Goal: Task Accomplishment & Management: Use online tool/utility

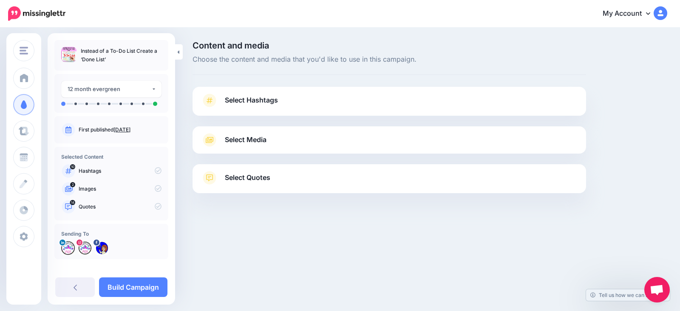
click at [235, 100] on span "Select Hashtags" at bounding box center [251, 99] width 53 height 11
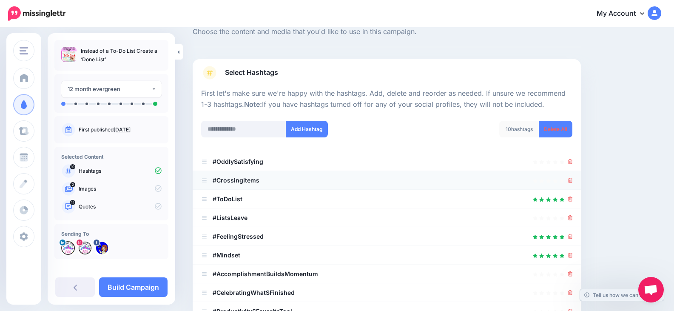
scroll to position [43, 0]
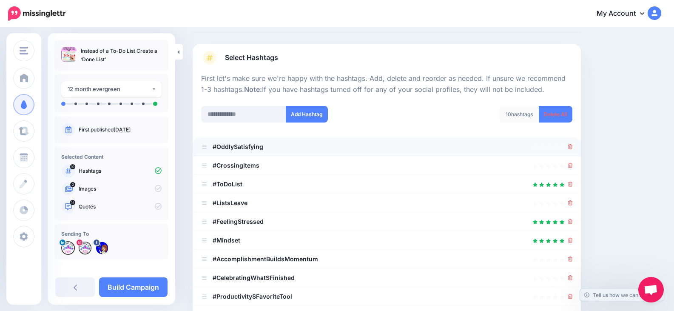
click at [579, 148] on li "#OddlySatisfying" at bounding box center [387, 146] width 388 height 19
click at [573, 146] on icon at bounding box center [570, 146] width 5 height 5
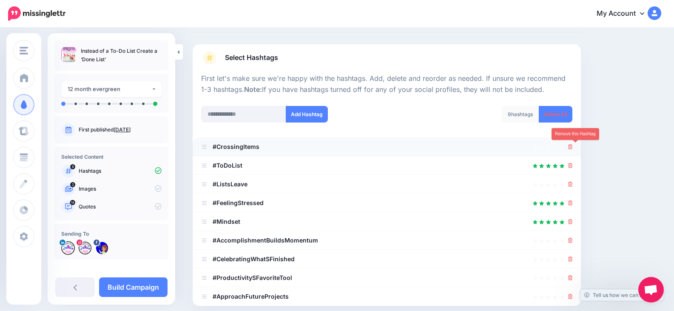
click at [573, 145] on icon at bounding box center [570, 146] width 5 height 5
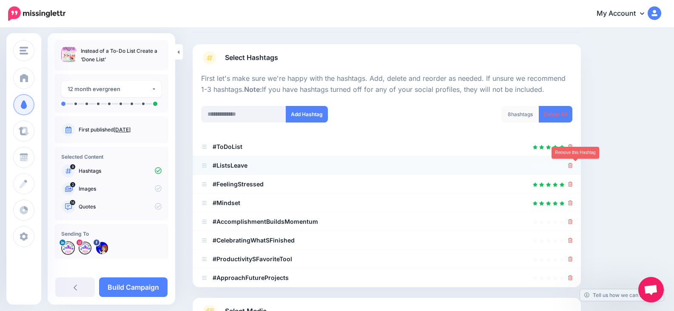
click at [573, 163] on icon at bounding box center [570, 165] width 5 height 5
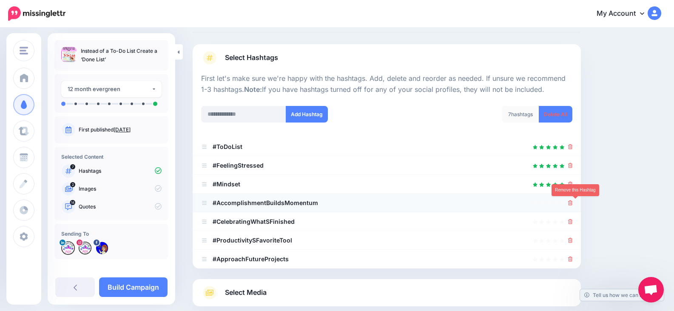
click at [573, 205] on icon at bounding box center [570, 202] width 5 height 5
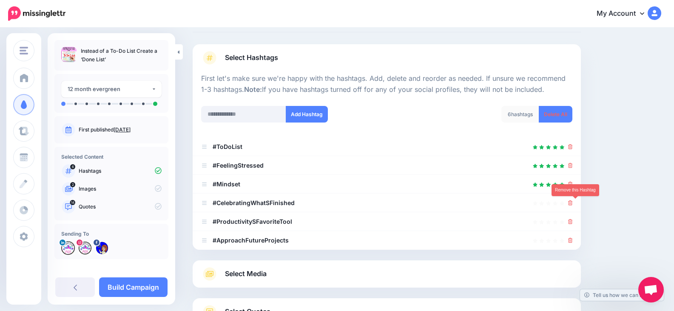
click at [573, 204] on icon at bounding box center [570, 202] width 5 height 5
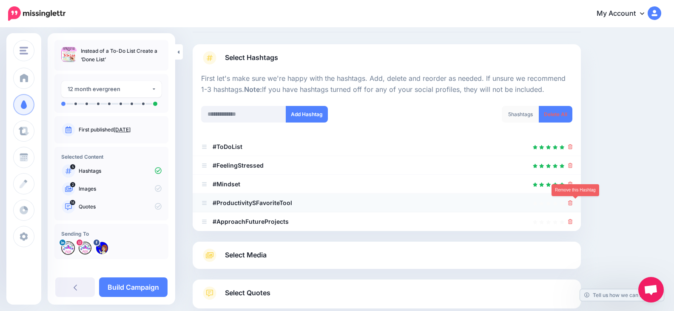
click at [573, 206] on link at bounding box center [570, 202] width 5 height 7
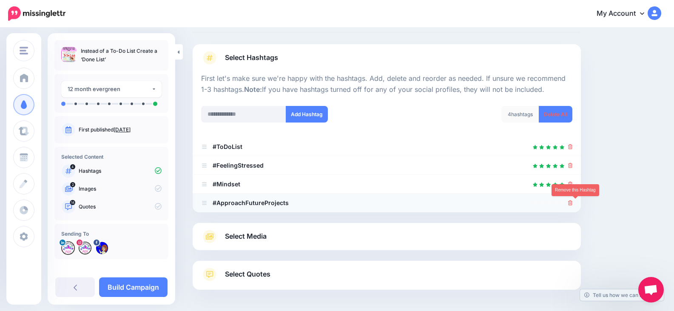
click at [573, 204] on icon at bounding box center [570, 202] width 5 height 5
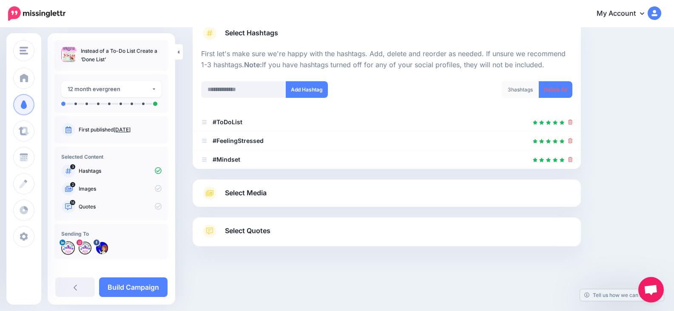
scroll to position [70, 0]
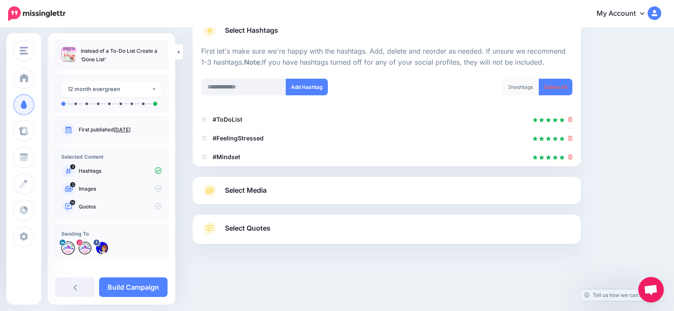
click at [261, 228] on span "Select Quotes" at bounding box center [247, 227] width 45 height 11
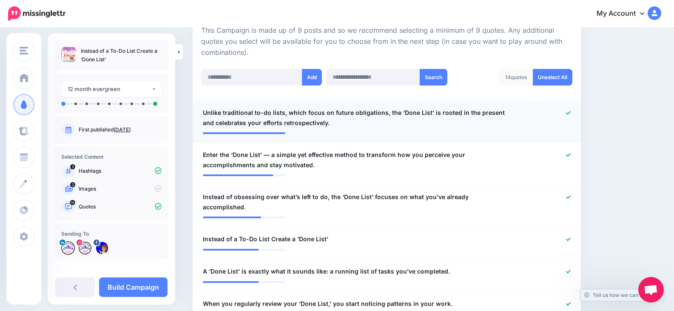
scroll to position [197, 0]
click at [571, 110] on icon at bounding box center [568, 112] width 5 height 5
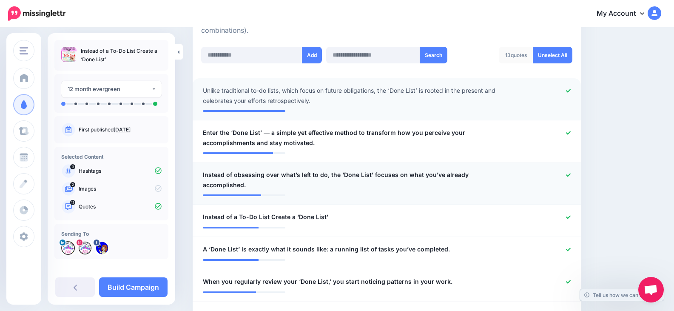
scroll to position [240, 0]
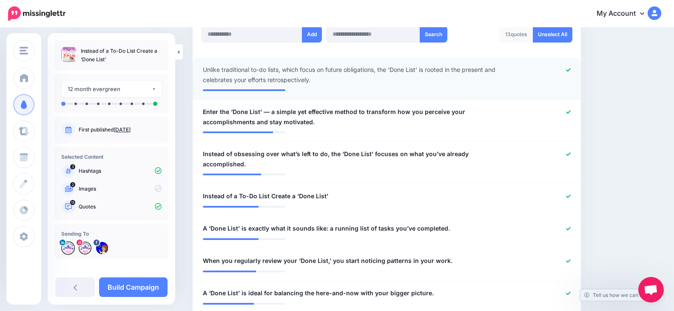
click at [577, 70] on div at bounding box center [545, 75] width 63 height 20
click at [571, 69] on icon at bounding box center [568, 70] width 5 height 5
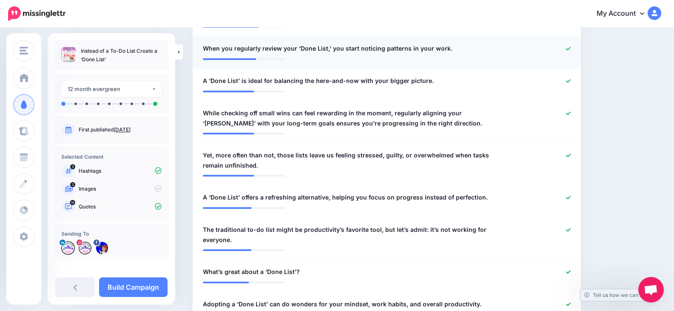
scroll to position [452, 0]
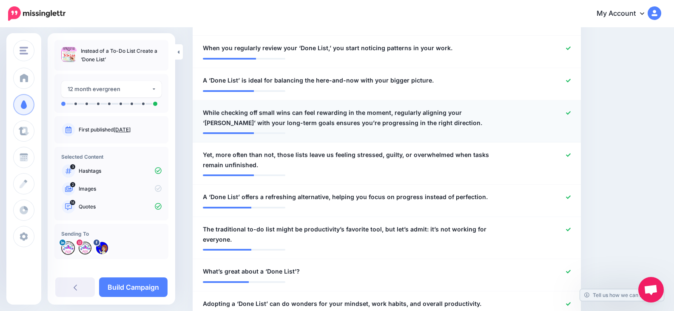
click at [571, 111] on icon at bounding box center [568, 113] width 5 height 5
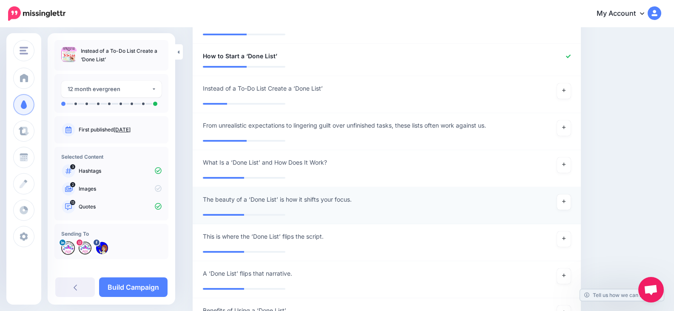
scroll to position [750, 0]
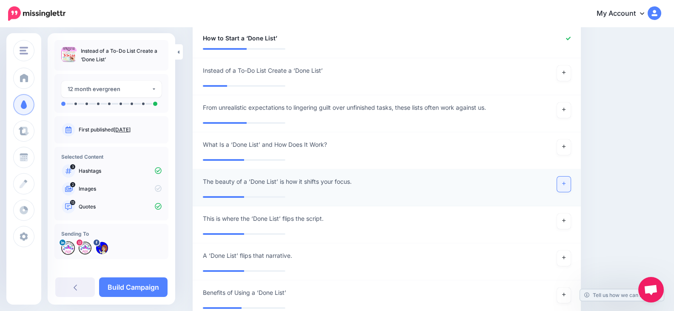
click at [570, 176] on link at bounding box center [564, 183] width 14 height 15
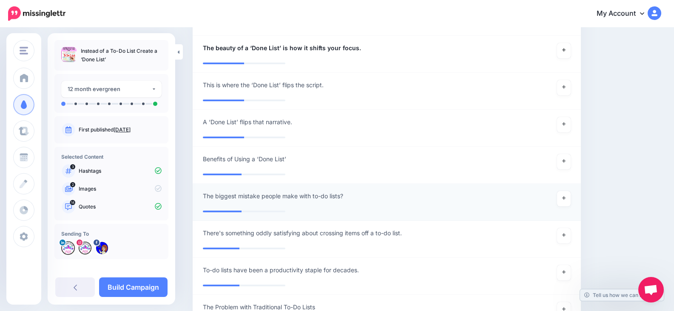
scroll to position [920, 0]
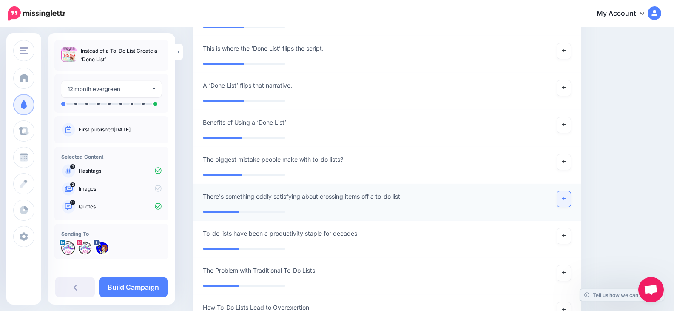
click at [568, 191] on link at bounding box center [564, 198] width 14 height 15
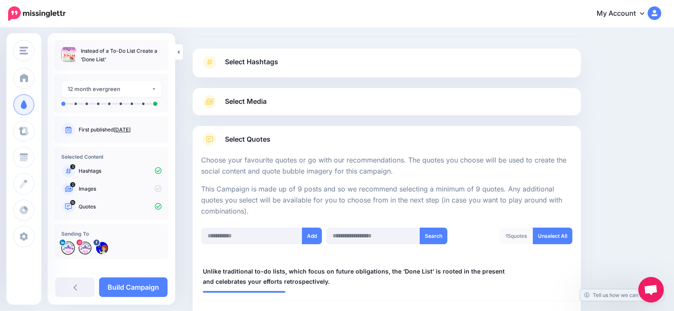
scroll to position [0, 0]
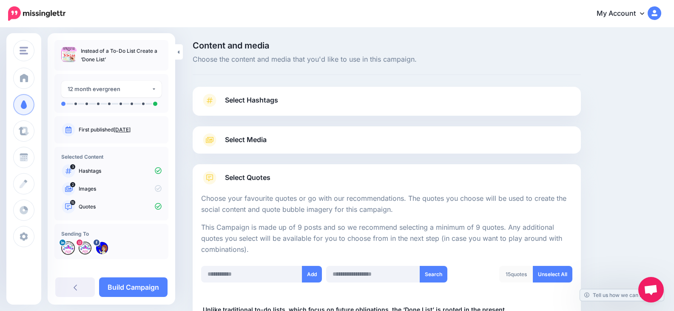
click at [241, 139] on span "Select Media" at bounding box center [246, 139] width 42 height 11
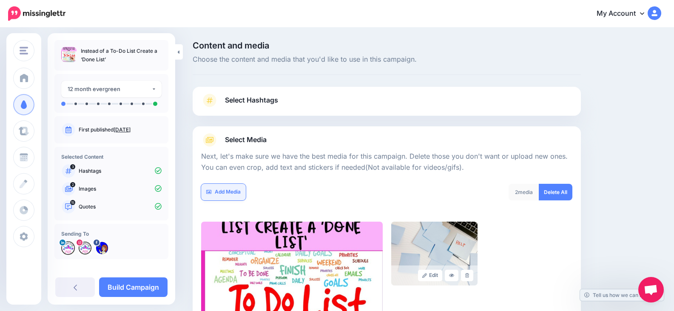
click at [226, 192] on link "Add Media" at bounding box center [223, 192] width 45 height 17
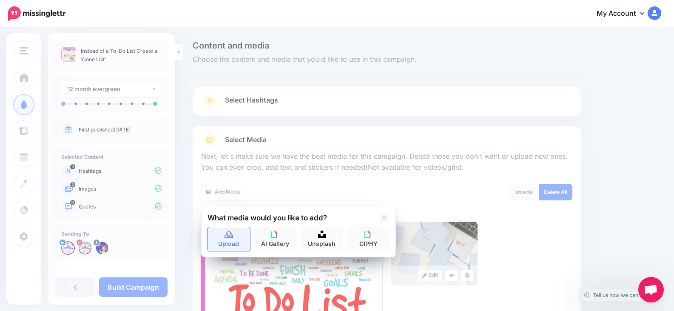
click at [232, 236] on icon at bounding box center [229, 235] width 10 height 8
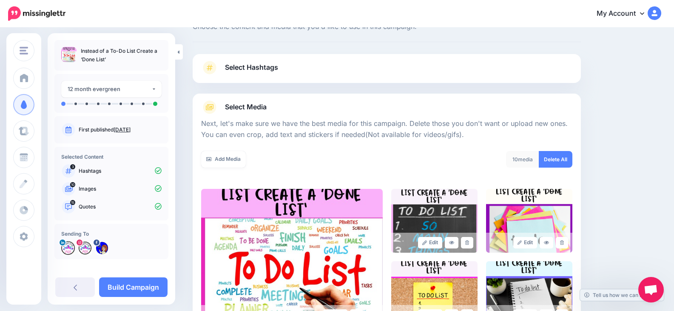
scroll to position [222, 0]
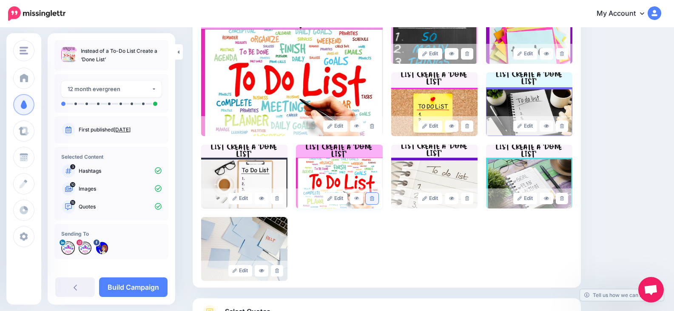
click at [378, 195] on link at bounding box center [372, 198] width 12 height 11
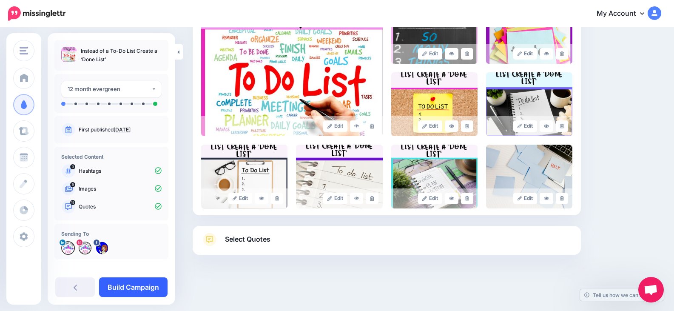
click at [134, 282] on link "Build Campaign" at bounding box center [133, 287] width 68 height 20
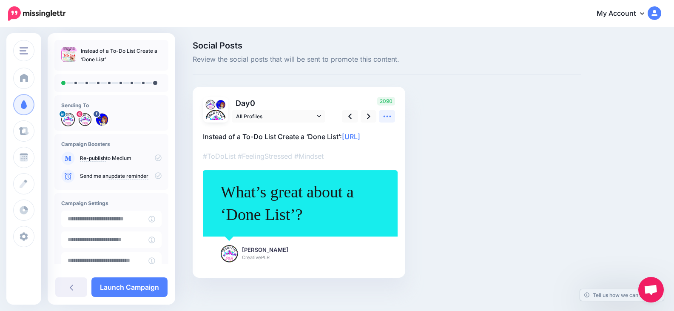
click at [389, 116] on icon at bounding box center [387, 116] width 9 height 9
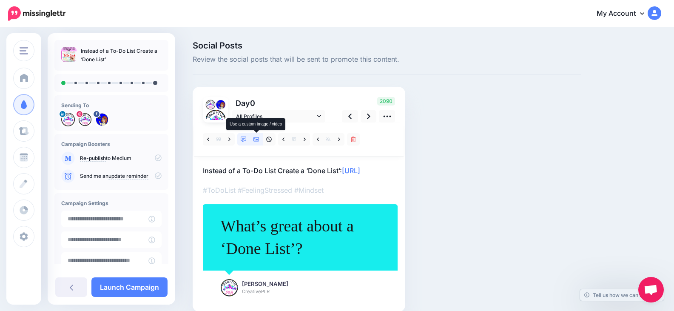
click at [256, 136] on link at bounding box center [256, 139] width 13 height 12
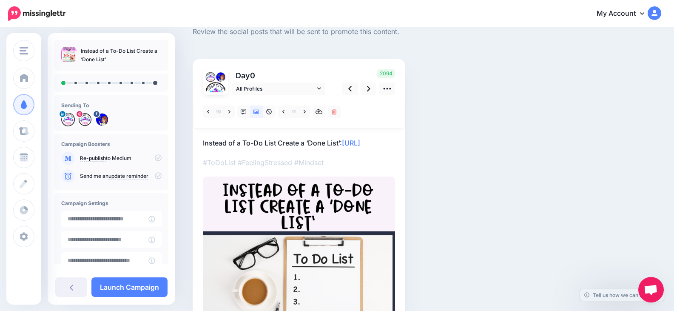
scroll to position [17, 0]
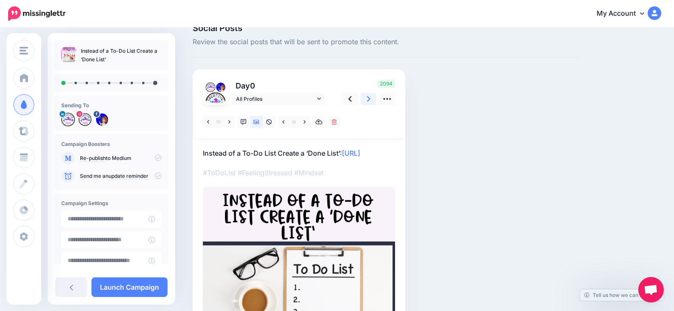
click at [369, 95] on icon at bounding box center [368, 98] width 3 height 9
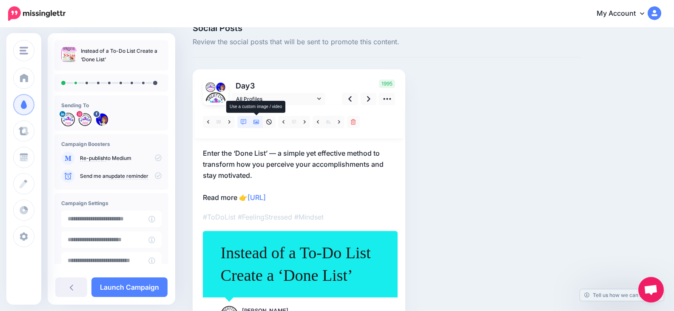
click at [254, 121] on icon at bounding box center [256, 122] width 6 height 6
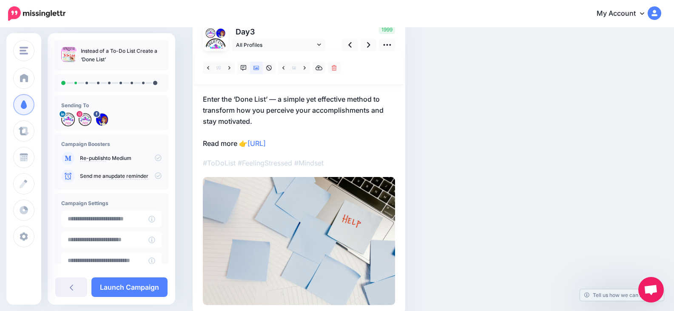
scroll to position [29, 0]
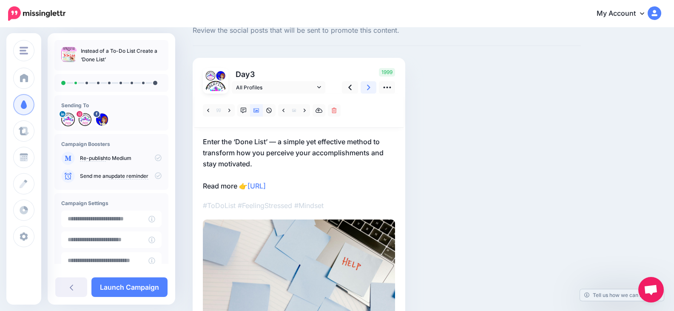
click at [369, 87] on icon at bounding box center [368, 88] width 3 height 6
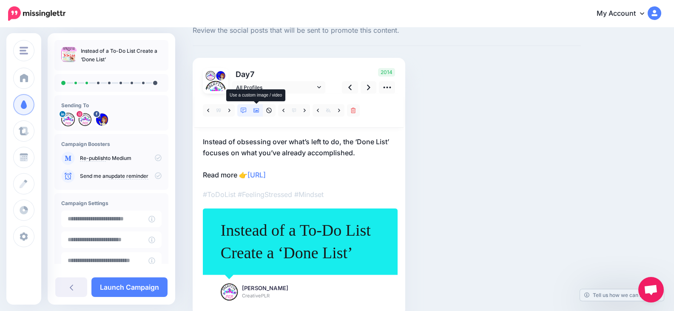
click at [257, 110] on icon at bounding box center [256, 110] width 6 height 4
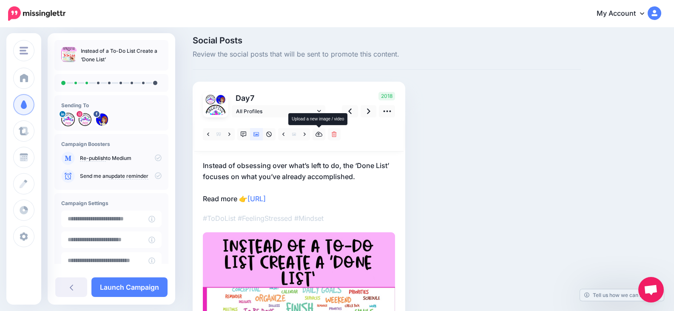
scroll to position [0, 0]
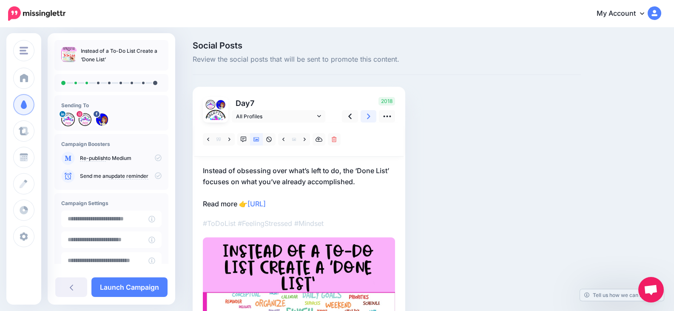
click at [369, 111] on link at bounding box center [369, 116] width 16 height 12
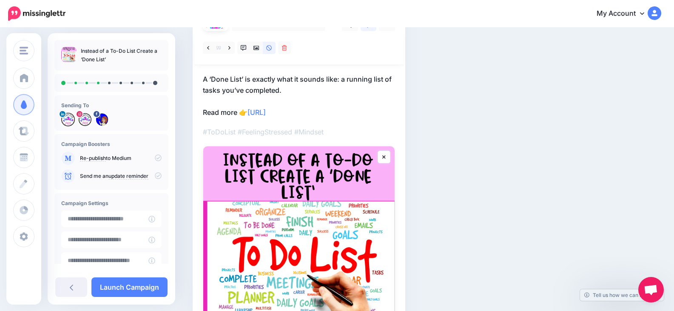
scroll to position [43, 0]
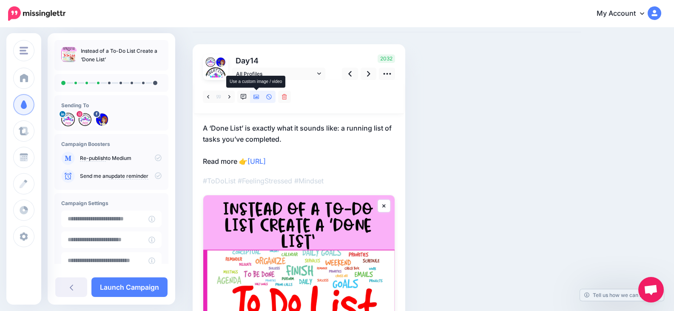
click at [256, 99] on icon at bounding box center [256, 97] width 6 height 6
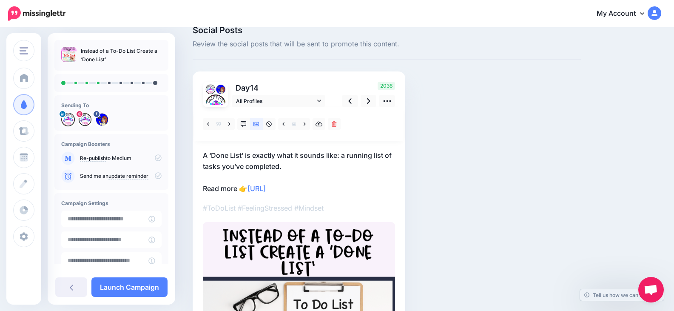
scroll to position [0, 0]
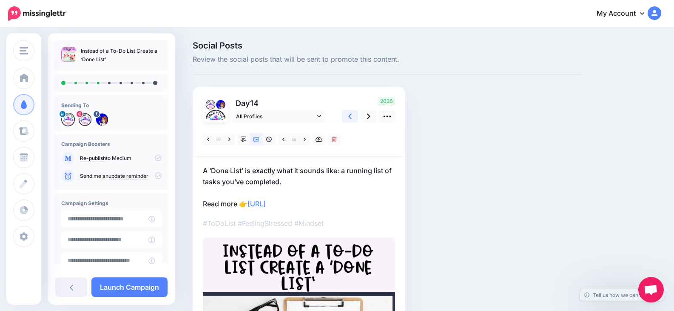
click at [349, 117] on icon at bounding box center [349, 117] width 3 height 6
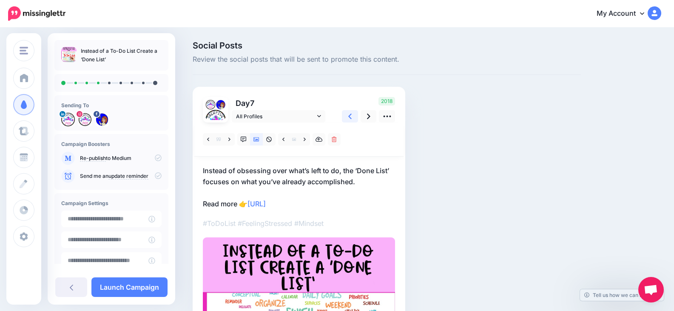
click at [356, 114] on link at bounding box center [350, 116] width 16 height 12
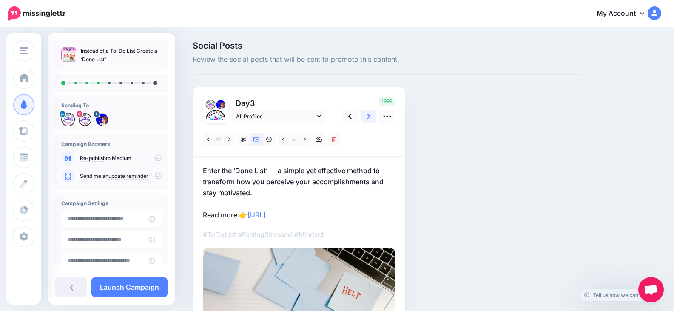
click at [367, 118] on icon at bounding box center [368, 116] width 3 height 9
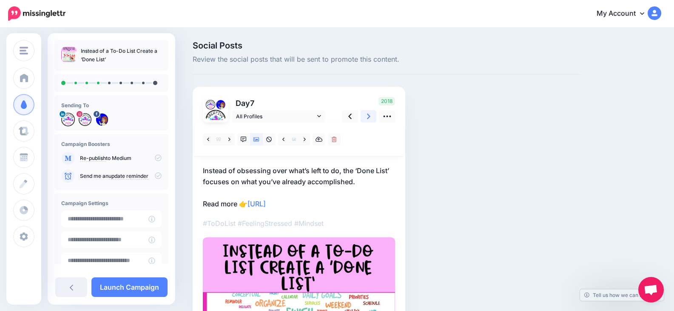
click at [367, 113] on icon at bounding box center [368, 116] width 3 height 9
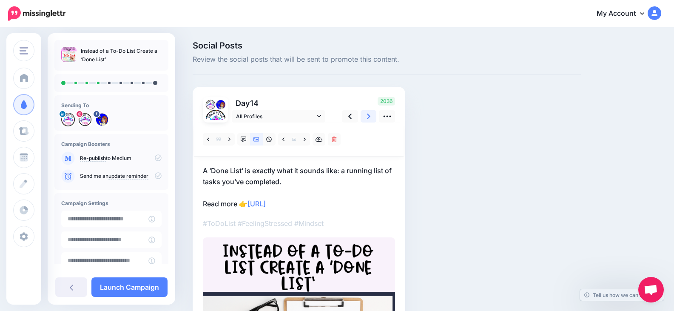
click at [367, 114] on link at bounding box center [369, 116] width 16 height 12
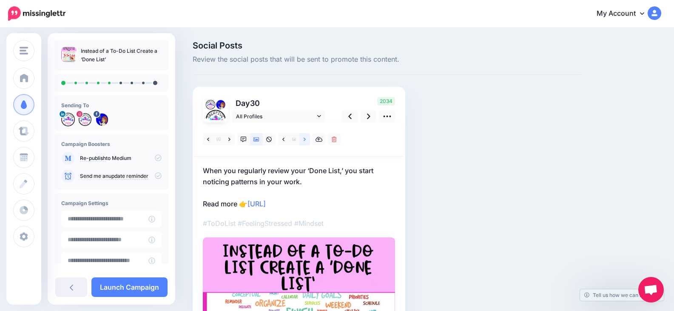
click at [306, 137] on icon at bounding box center [305, 139] width 2 height 6
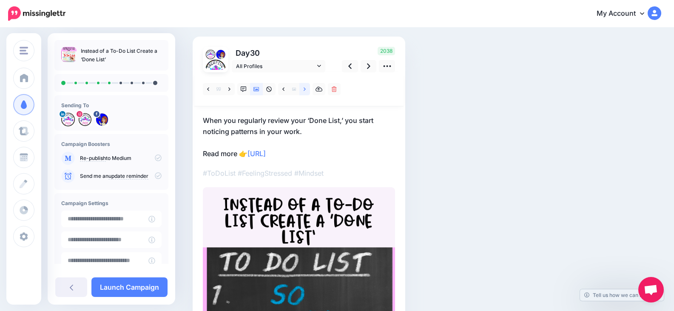
scroll to position [43, 0]
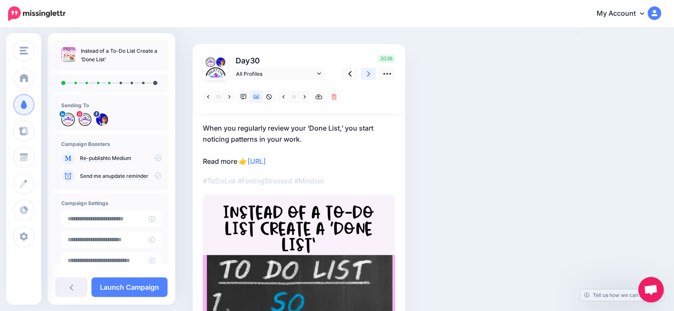
click at [367, 75] on icon at bounding box center [368, 73] width 3 height 9
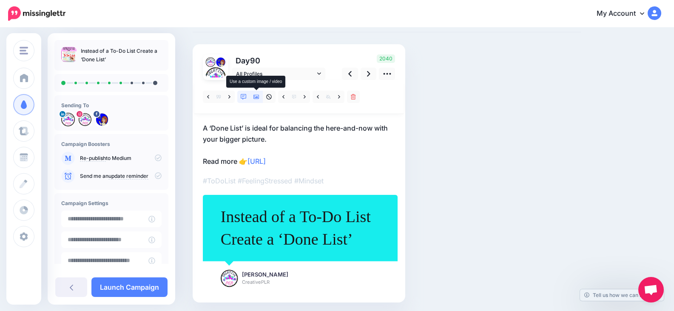
click at [259, 98] on icon at bounding box center [256, 97] width 6 height 4
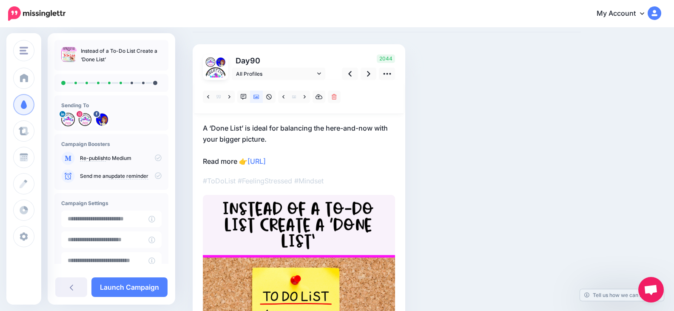
scroll to position [0, 0]
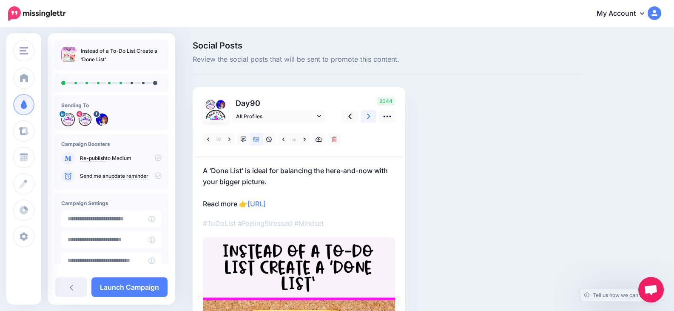
click at [369, 115] on icon at bounding box center [368, 116] width 3 height 9
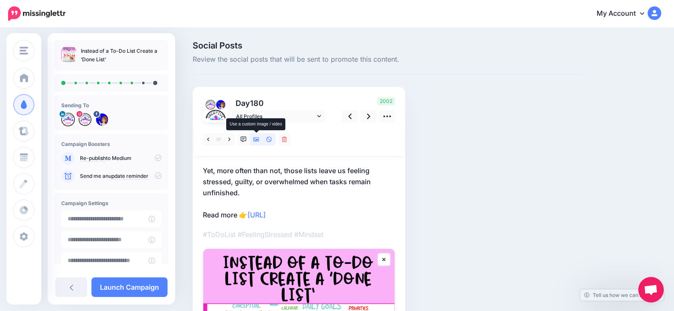
click at [252, 139] on link at bounding box center [256, 139] width 13 height 12
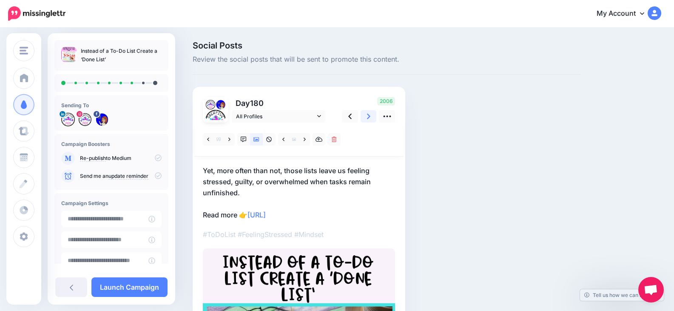
click at [366, 114] on link at bounding box center [369, 116] width 16 height 12
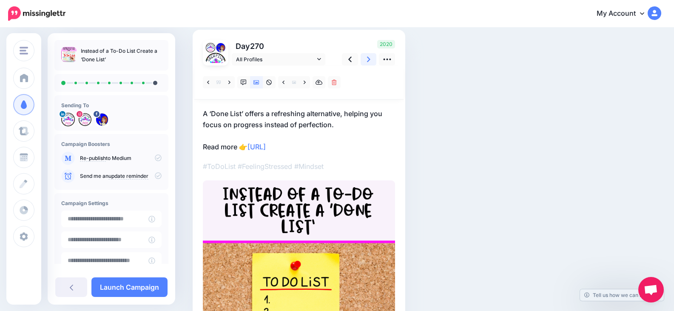
scroll to position [43, 0]
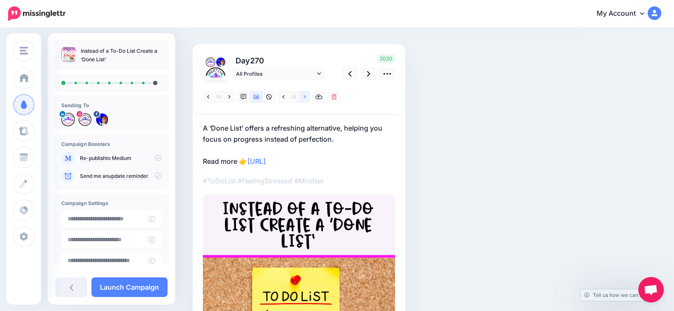
click at [304, 95] on icon at bounding box center [305, 97] width 2 height 6
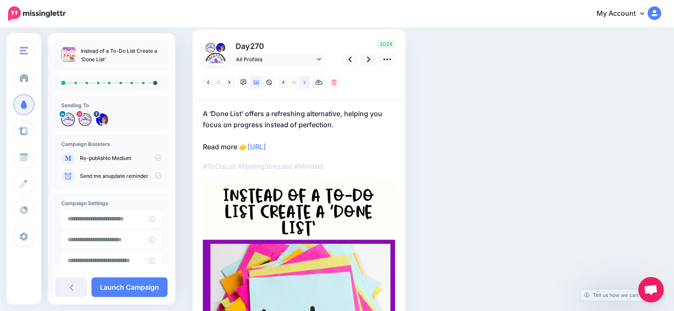
scroll to position [40, 0]
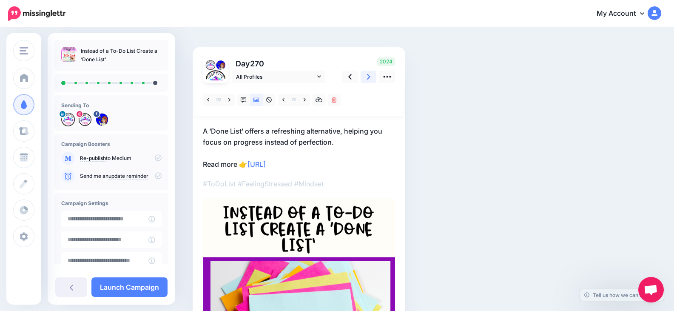
click at [371, 74] on link at bounding box center [369, 77] width 16 height 12
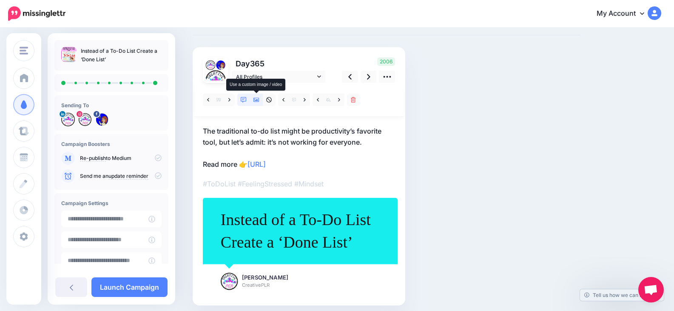
click at [256, 96] on link at bounding box center [256, 100] width 13 height 12
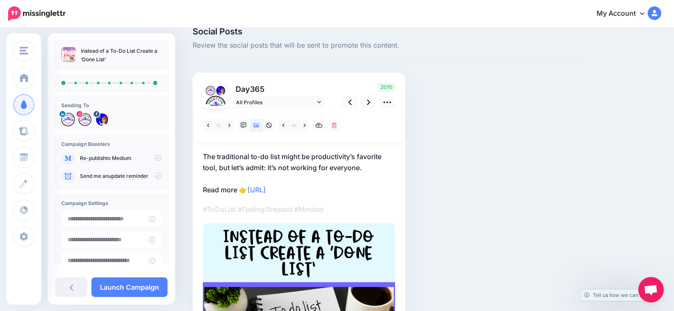
scroll to position [0, 0]
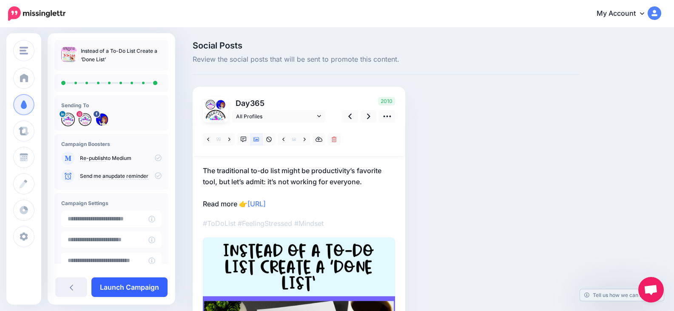
click at [142, 287] on link "Launch Campaign" at bounding box center [129, 287] width 76 height 20
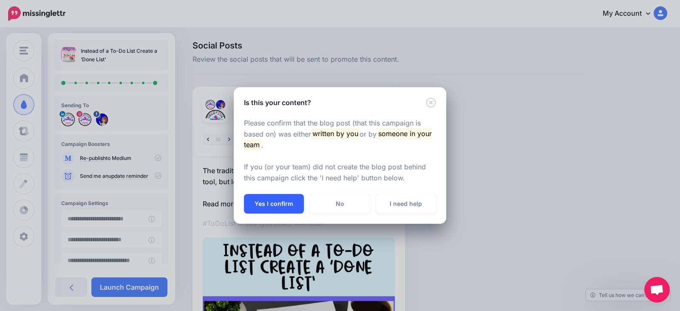
click at [261, 202] on button "Yes I confirm" at bounding box center [274, 204] width 60 height 20
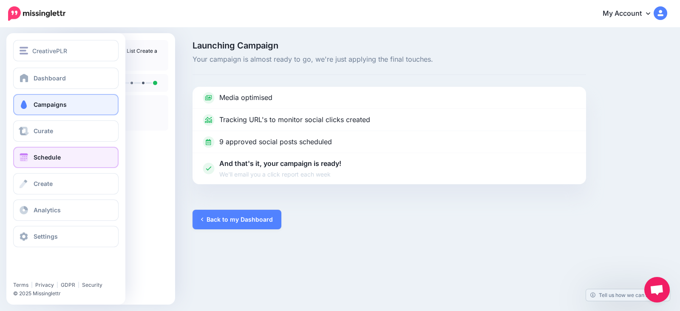
click at [65, 157] on link "Schedule" at bounding box center [65, 157] width 105 height 21
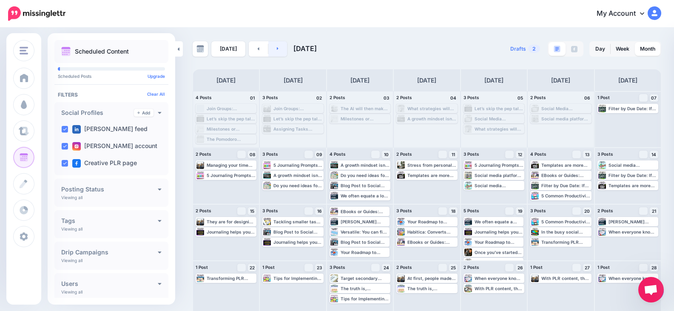
click at [277, 48] on icon at bounding box center [278, 48] width 2 height 5
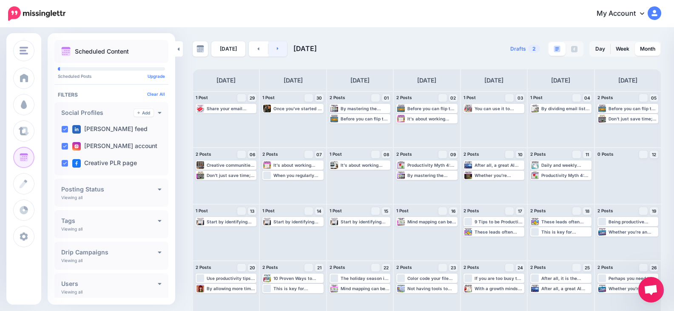
click at [277, 51] on link at bounding box center [277, 48] width 19 height 15
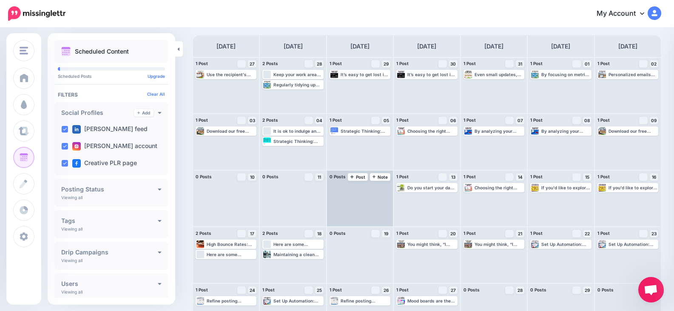
scroll to position [20, 0]
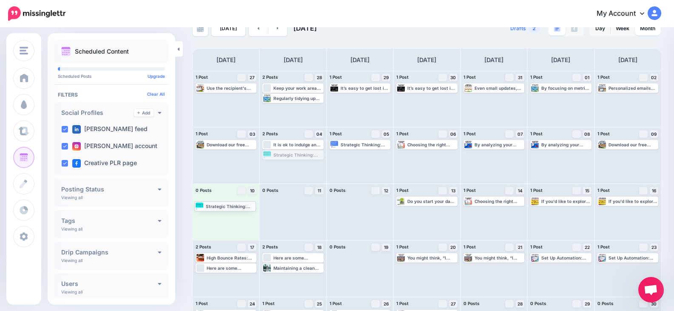
drag, startPoint x: 309, startPoint y: 154, endPoint x: 240, endPoint y: 205, distance: 86.1
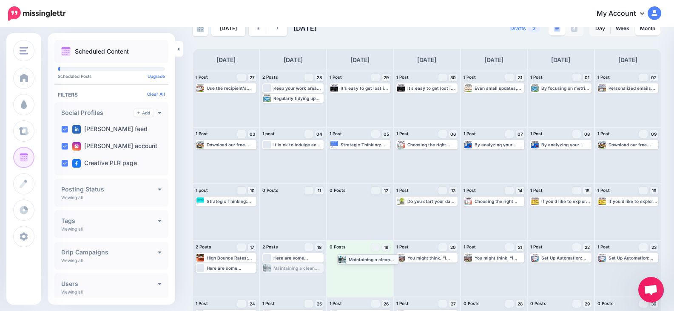
drag, startPoint x: 304, startPoint y: 264, endPoint x: 378, endPoint y: 255, distance: 74.2
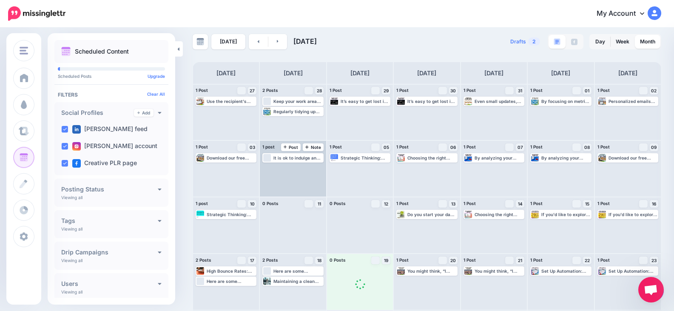
scroll to position [0, 0]
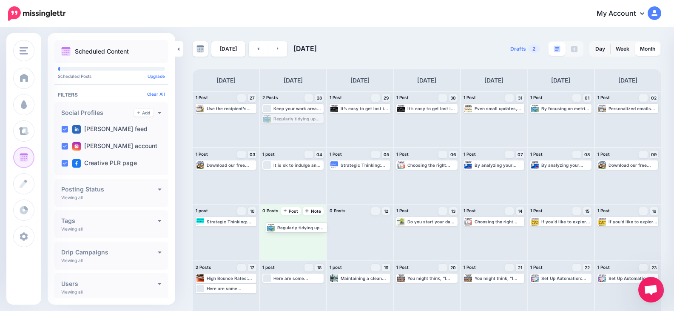
drag, startPoint x: 310, startPoint y: 120, endPoint x: 313, endPoint y: 228, distance: 108.0
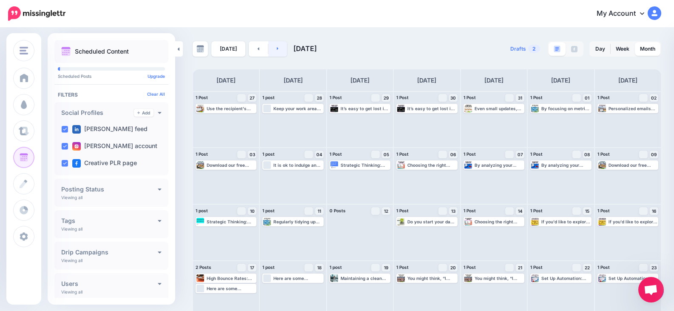
click at [277, 47] on icon at bounding box center [278, 48] width 2 height 5
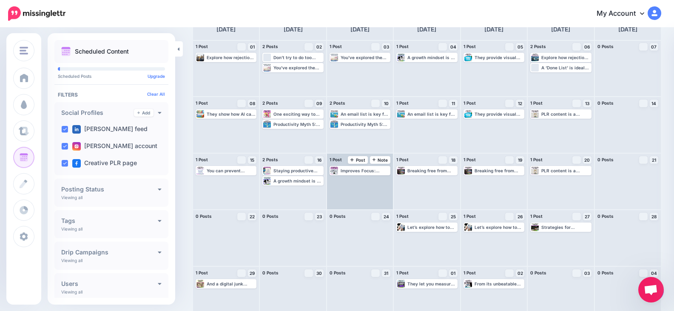
scroll to position [63, 0]
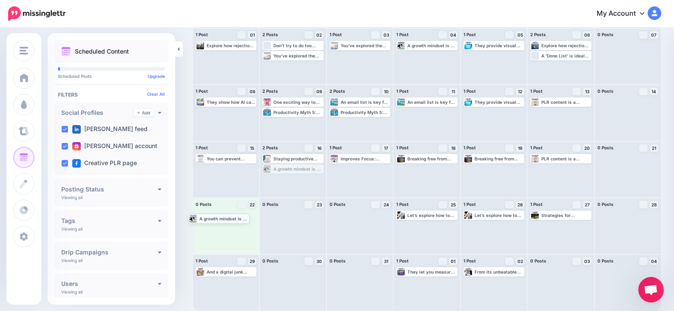
drag, startPoint x: 318, startPoint y: 171, endPoint x: 243, endPoint y: 220, distance: 90.3
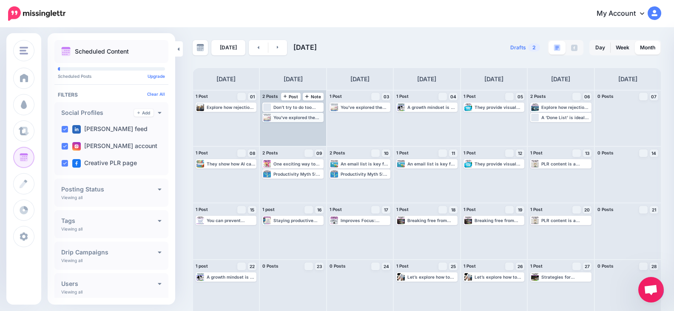
scroll to position [0, 0]
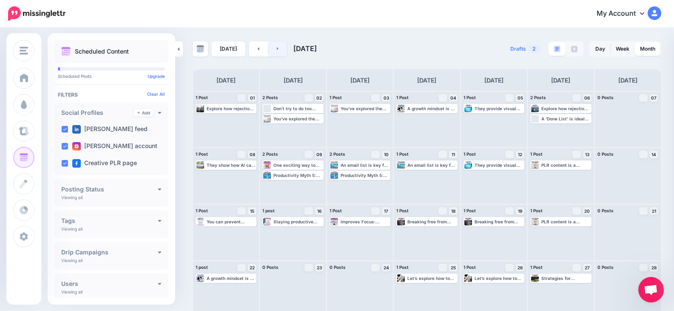
click at [274, 51] on link at bounding box center [277, 48] width 19 height 15
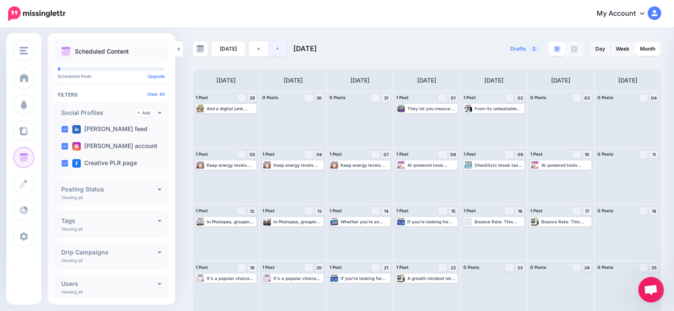
click at [274, 47] on link at bounding box center [277, 48] width 19 height 15
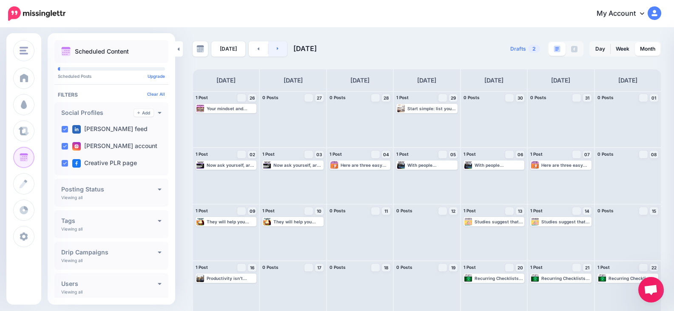
click at [277, 47] on link at bounding box center [277, 48] width 19 height 15
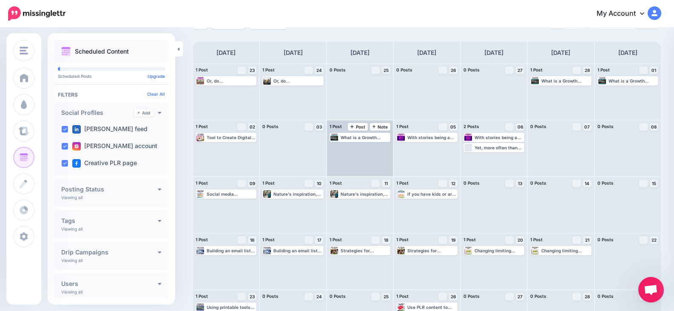
scroll to position [43, 0]
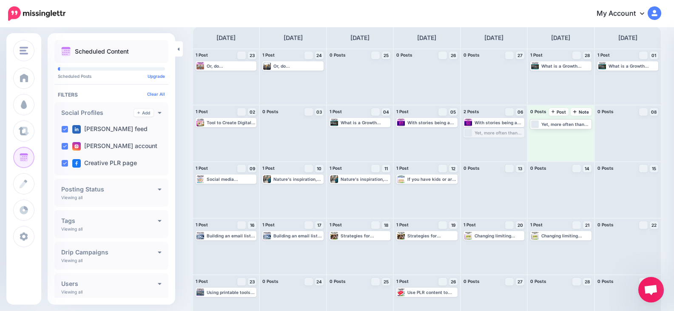
drag, startPoint x: 512, startPoint y: 131, endPoint x: 574, endPoint y: 120, distance: 63.0
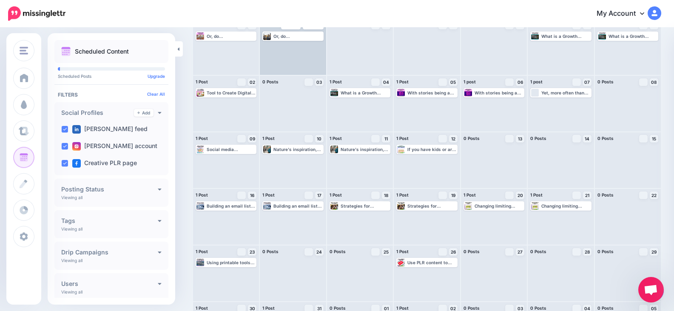
scroll to position [0, 0]
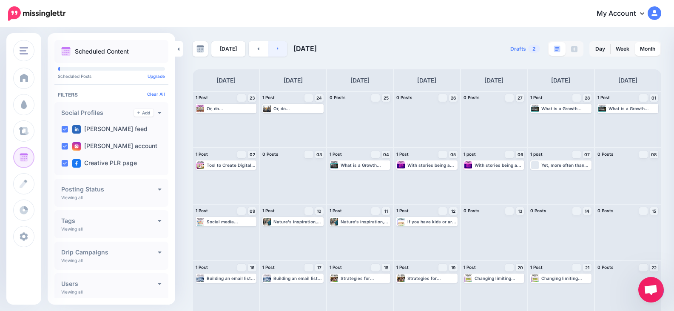
click at [276, 54] on link at bounding box center [277, 48] width 19 height 15
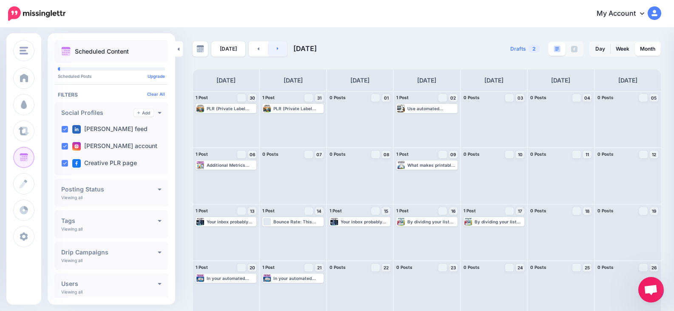
click at [276, 45] on link at bounding box center [277, 48] width 19 height 15
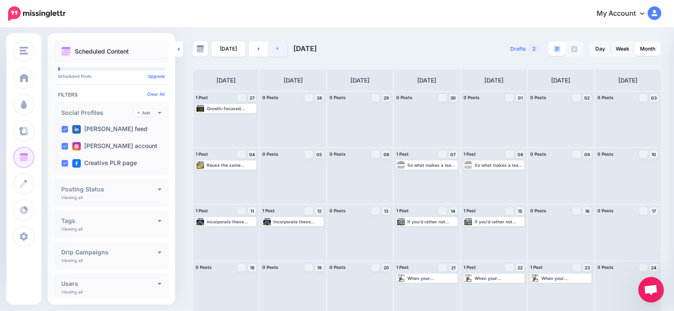
click at [279, 50] on link at bounding box center [277, 48] width 19 height 15
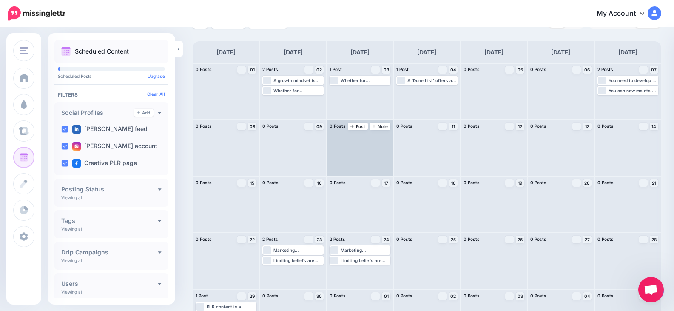
scroll to position [43, 0]
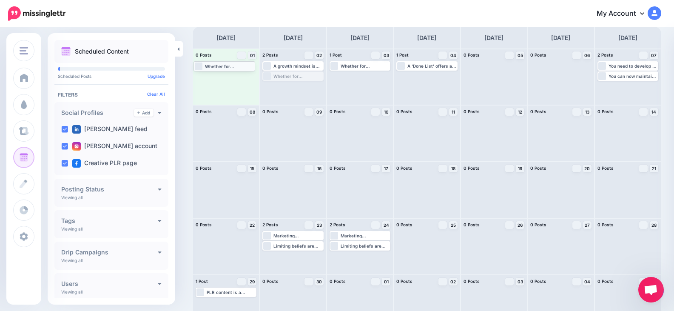
drag, startPoint x: 309, startPoint y: 74, endPoint x: 239, endPoint y: 63, distance: 71.0
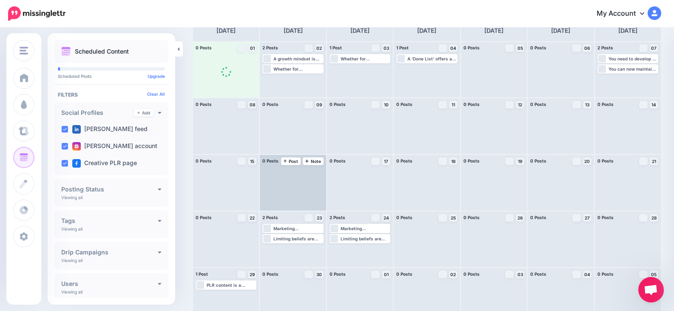
scroll to position [63, 0]
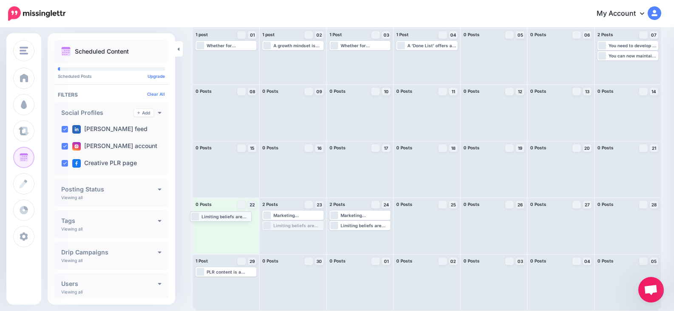
drag, startPoint x: 313, startPoint y: 225, endPoint x: 239, endPoint y: 216, distance: 73.7
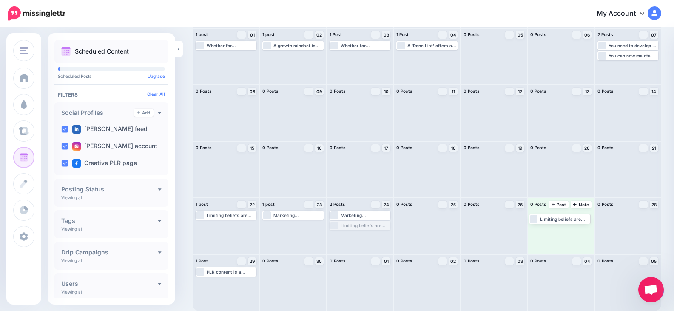
drag, startPoint x: 372, startPoint y: 227, endPoint x: 570, endPoint y: 218, distance: 197.9
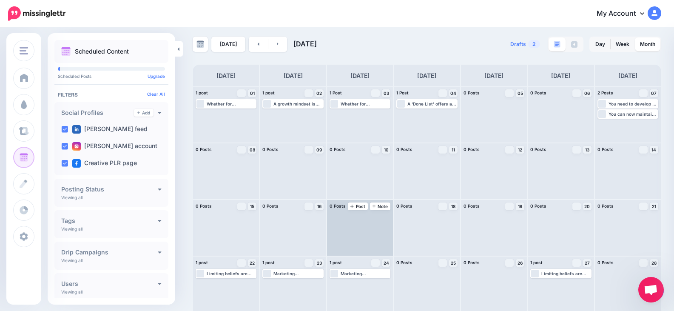
scroll to position [0, 0]
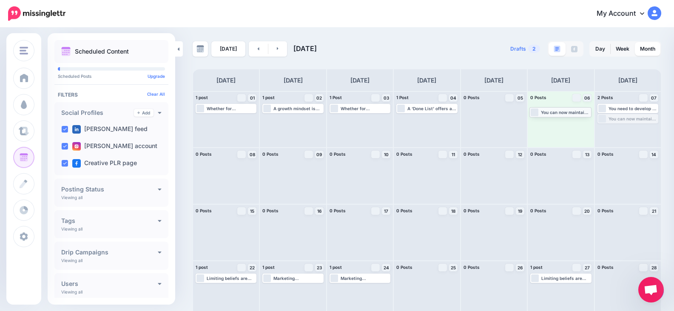
drag, startPoint x: 635, startPoint y: 116, endPoint x: 562, endPoint y: 109, distance: 73.4
